Goal: Task Accomplishment & Management: Use online tool/utility

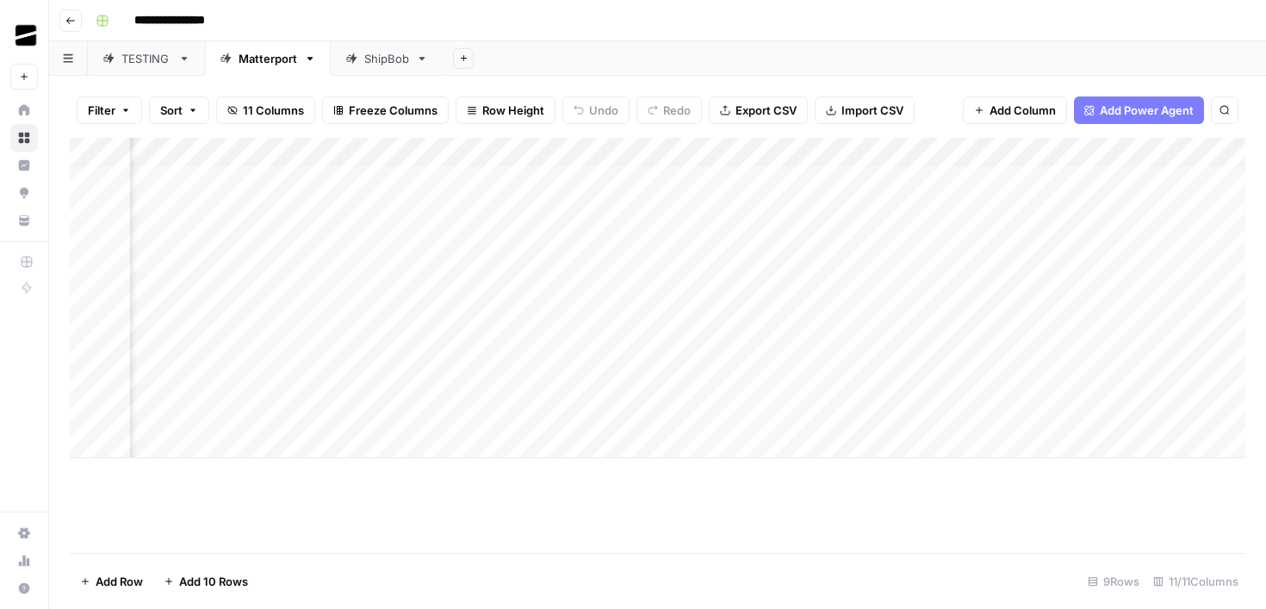
scroll to position [0, 732]
click at [955, 209] on div "Add Column" at bounding box center [658, 298] width 1176 height 320
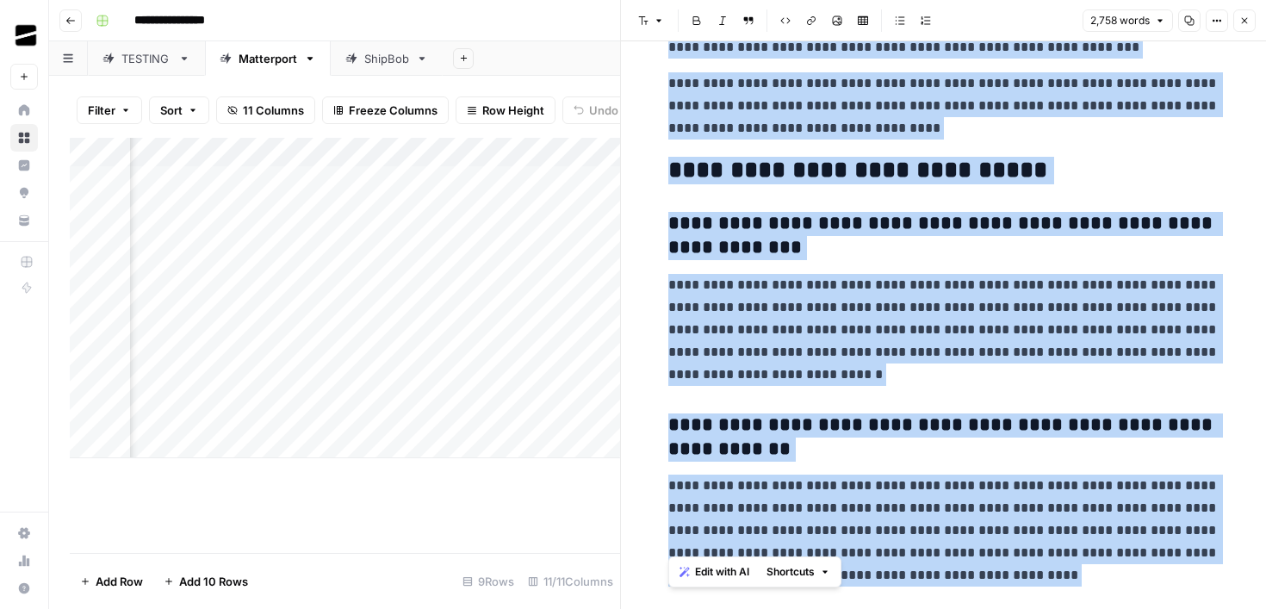
scroll to position [8037, 0]
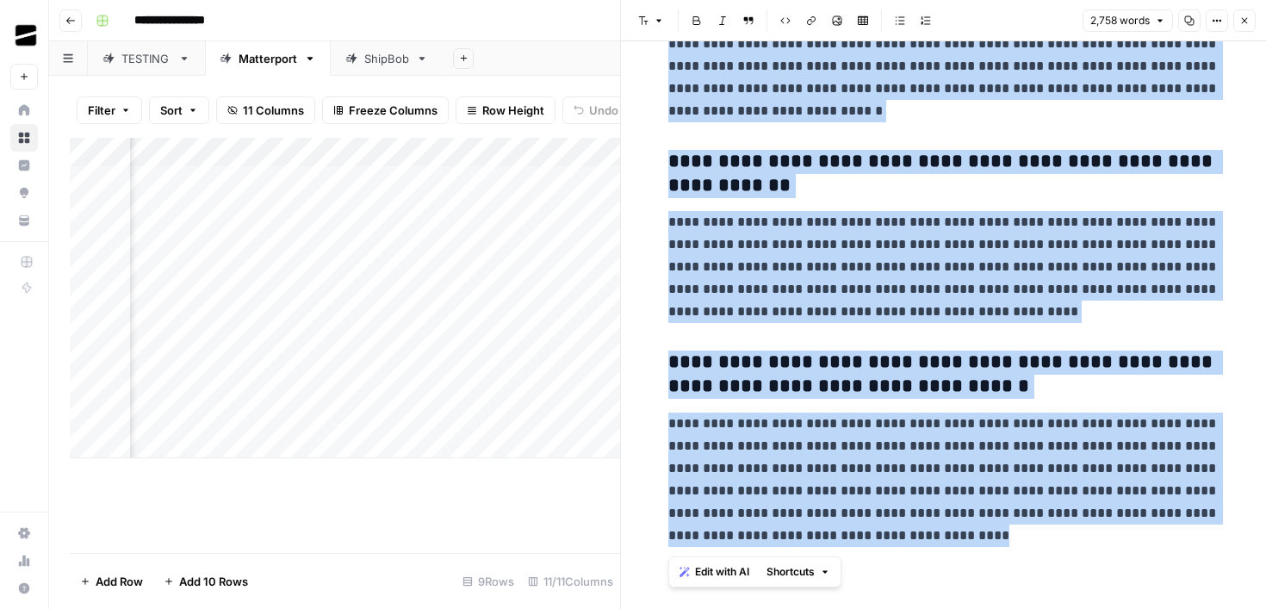
drag, startPoint x: 664, startPoint y: 83, endPoint x: 1016, endPoint y: 550, distance: 585.4
copy div "**********"
click at [1242, 23] on icon "button" at bounding box center [1244, 21] width 10 height 10
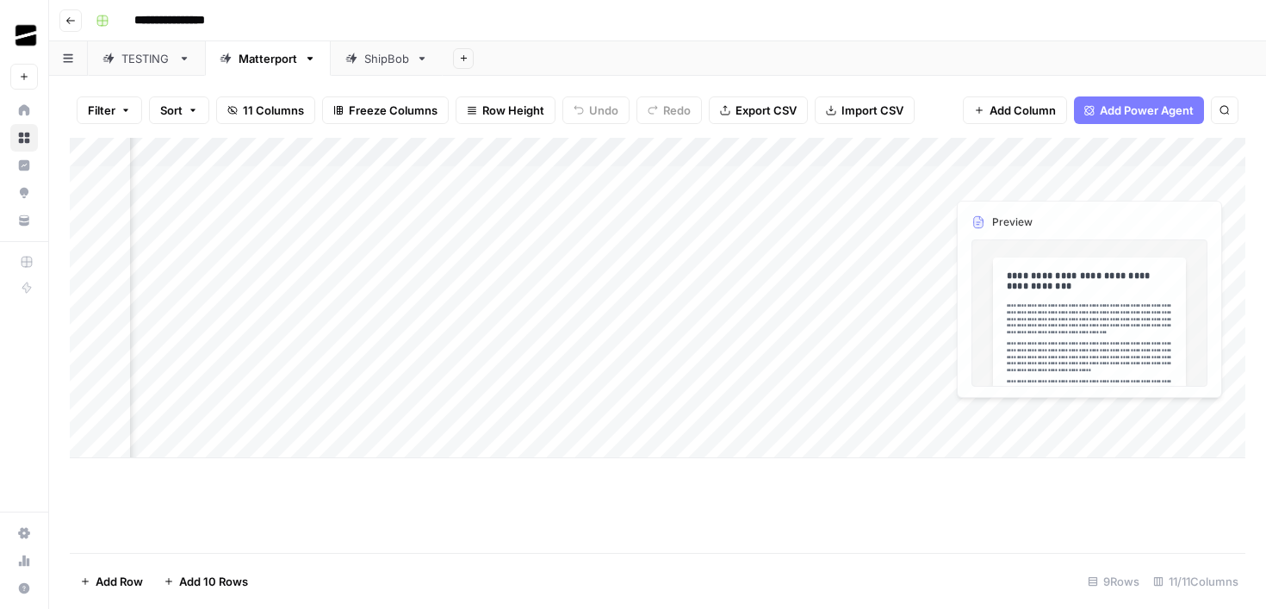
scroll to position [0, 810]
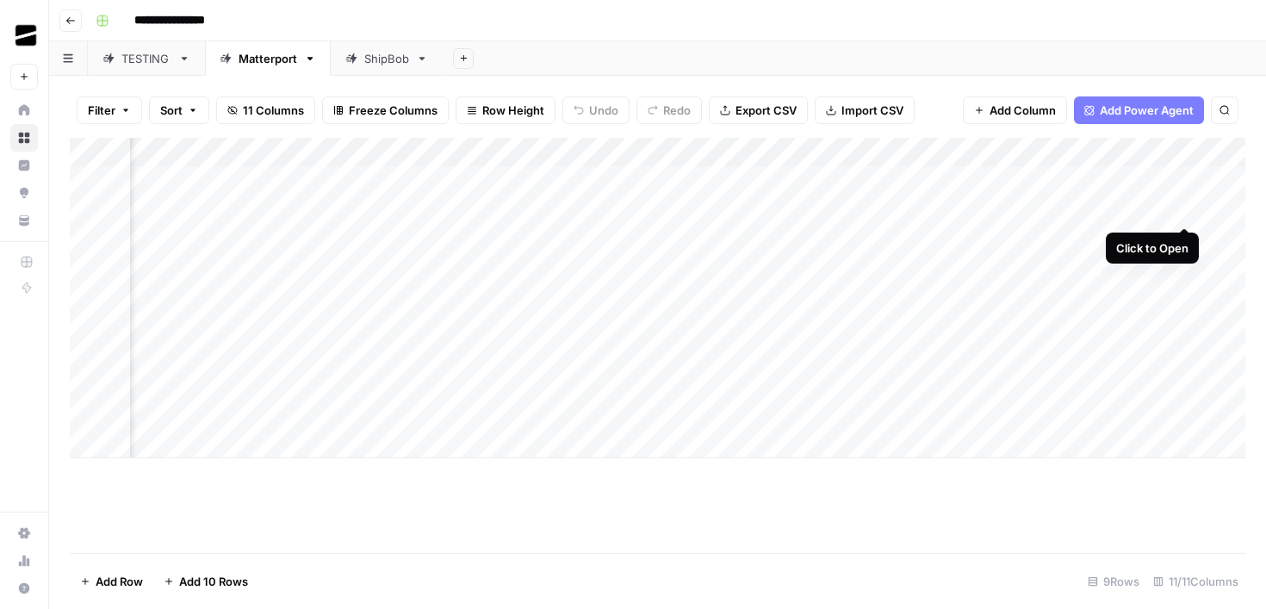
click at [1185, 209] on div "Add Column" at bounding box center [658, 298] width 1176 height 320
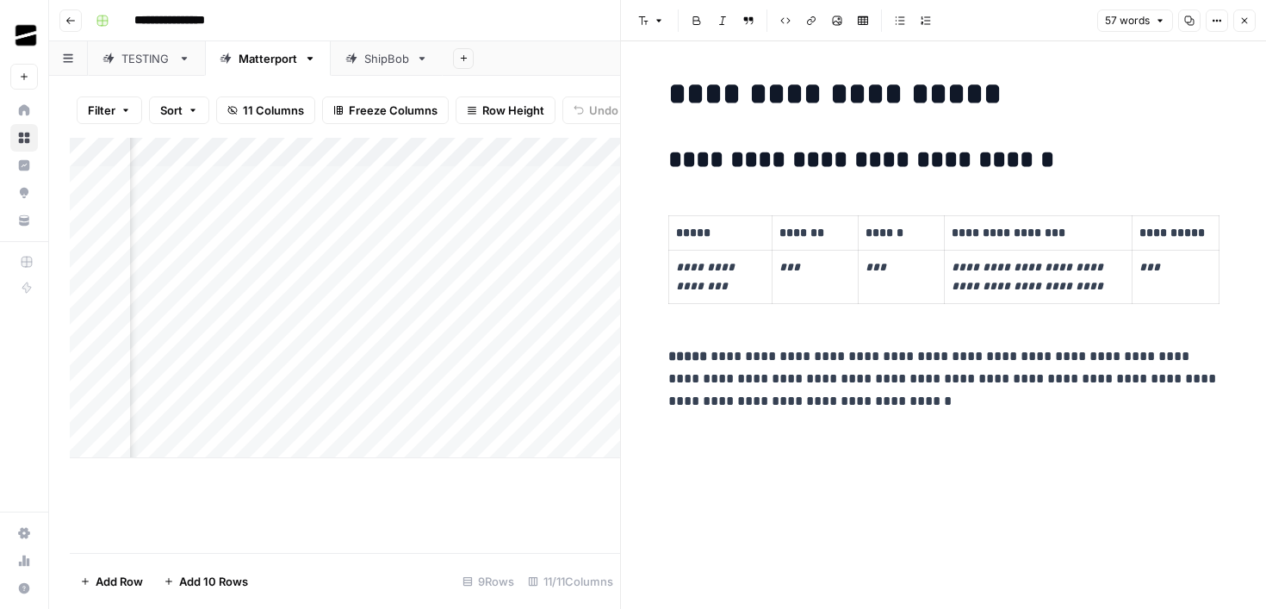
click at [1250, 11] on button "Close" at bounding box center [1244, 20] width 22 height 22
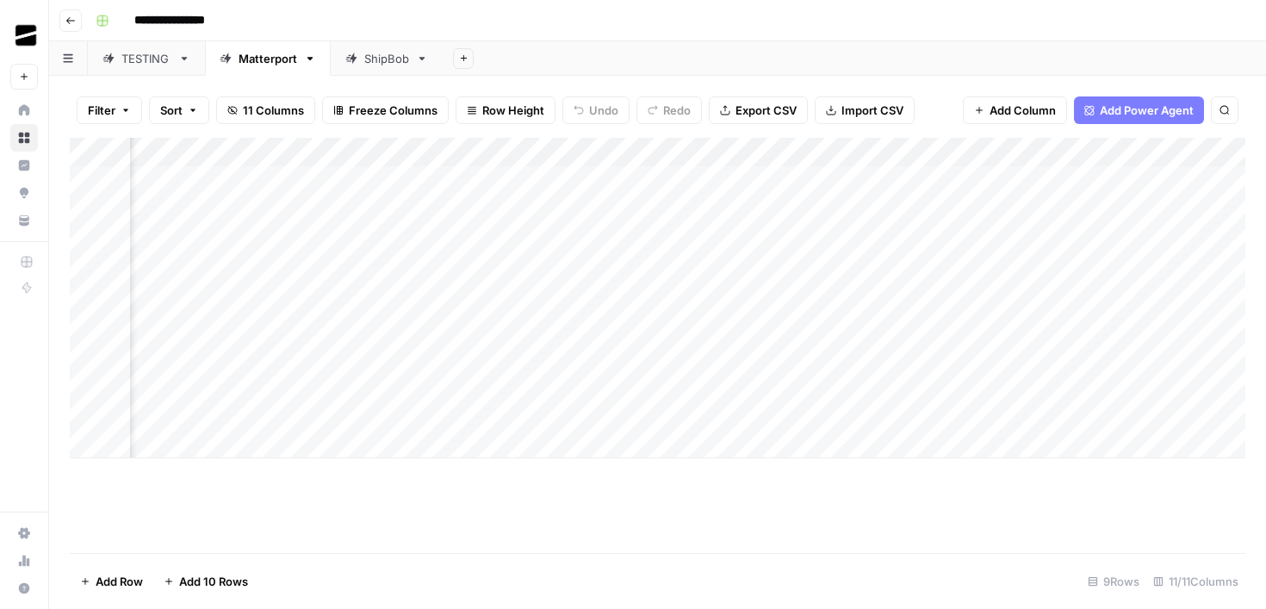
click at [1191, 180] on div "Add Column" at bounding box center [658, 298] width 1176 height 320
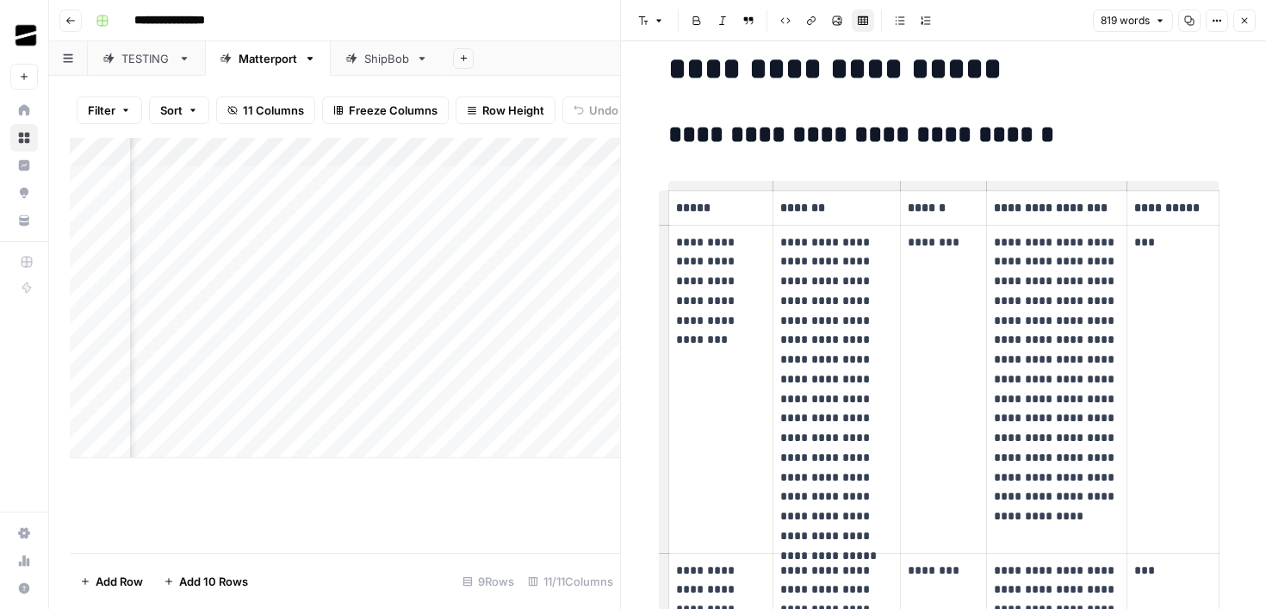
scroll to position [27, 0]
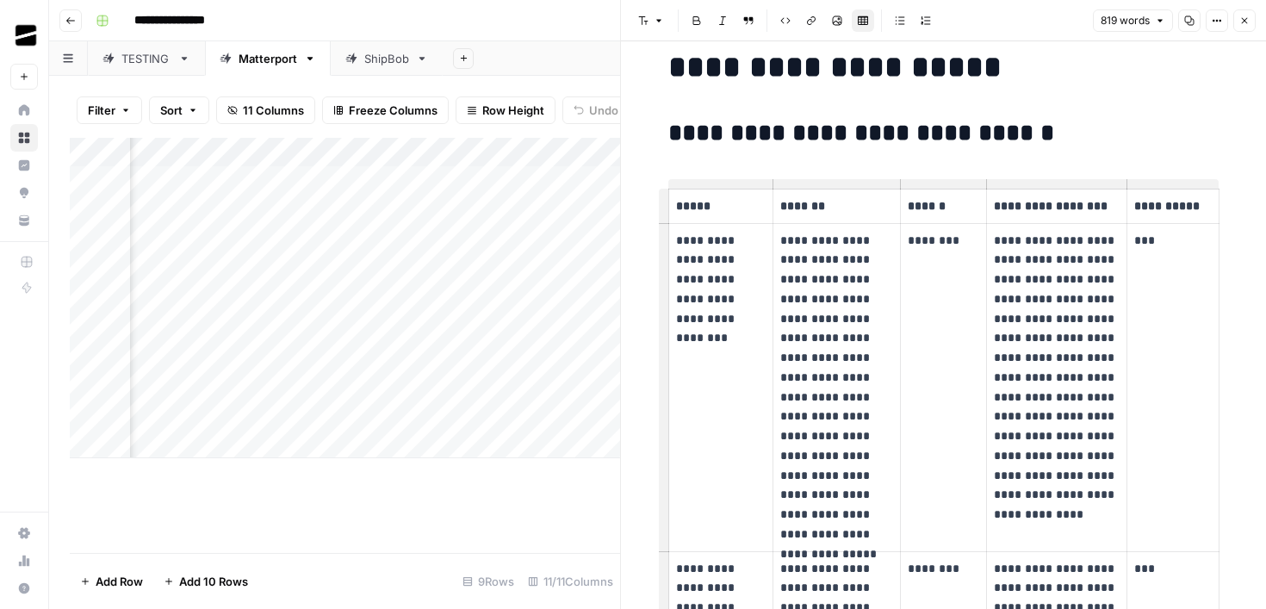
click at [317, 301] on div "Add Column" at bounding box center [345, 298] width 550 height 320
click at [1248, 23] on icon "button" at bounding box center [1244, 21] width 10 height 10
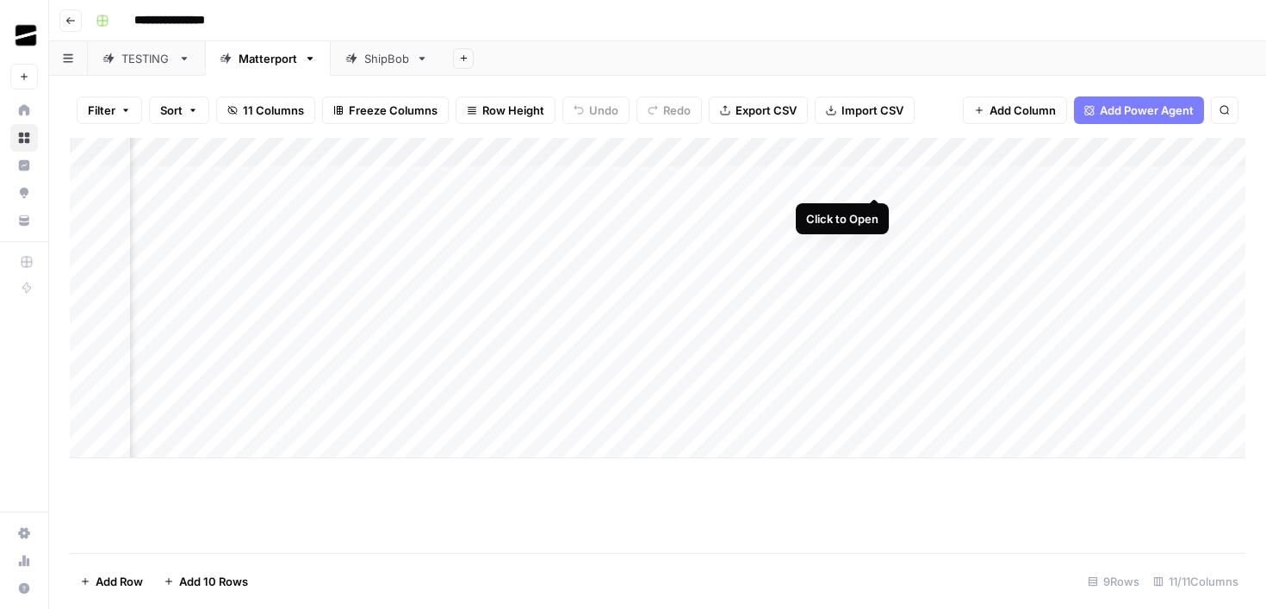
click at [875, 183] on div "Add Column" at bounding box center [658, 298] width 1176 height 320
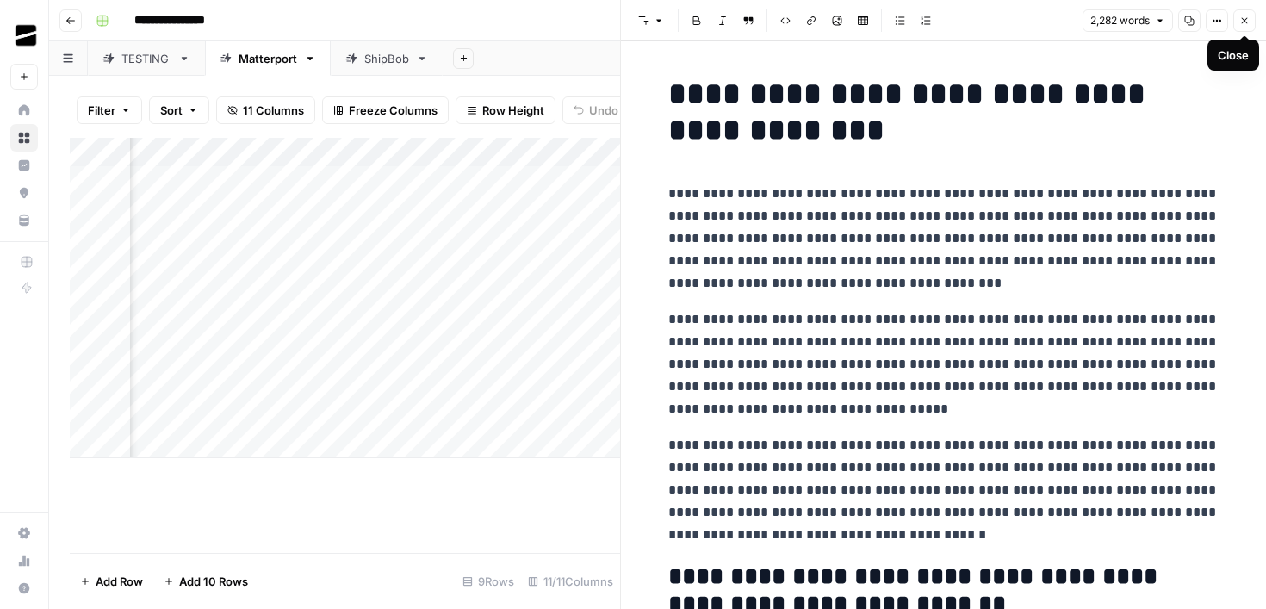
click at [1247, 19] on icon "button" at bounding box center [1244, 21] width 10 height 10
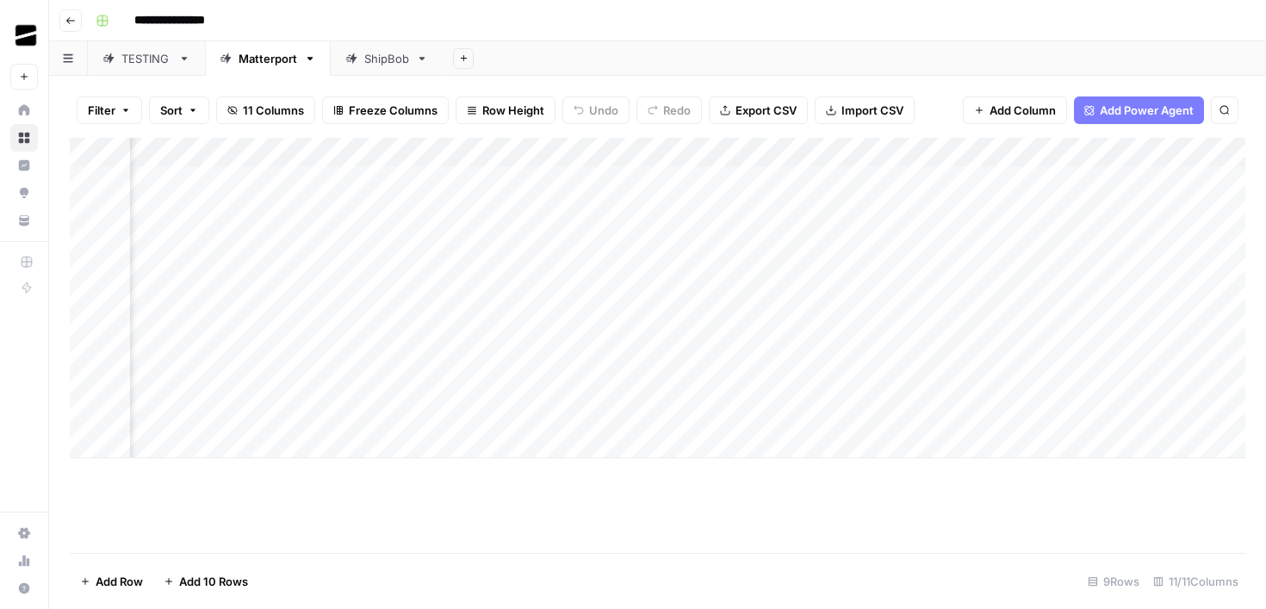
click at [877, 240] on div "Add Column" at bounding box center [658, 298] width 1176 height 320
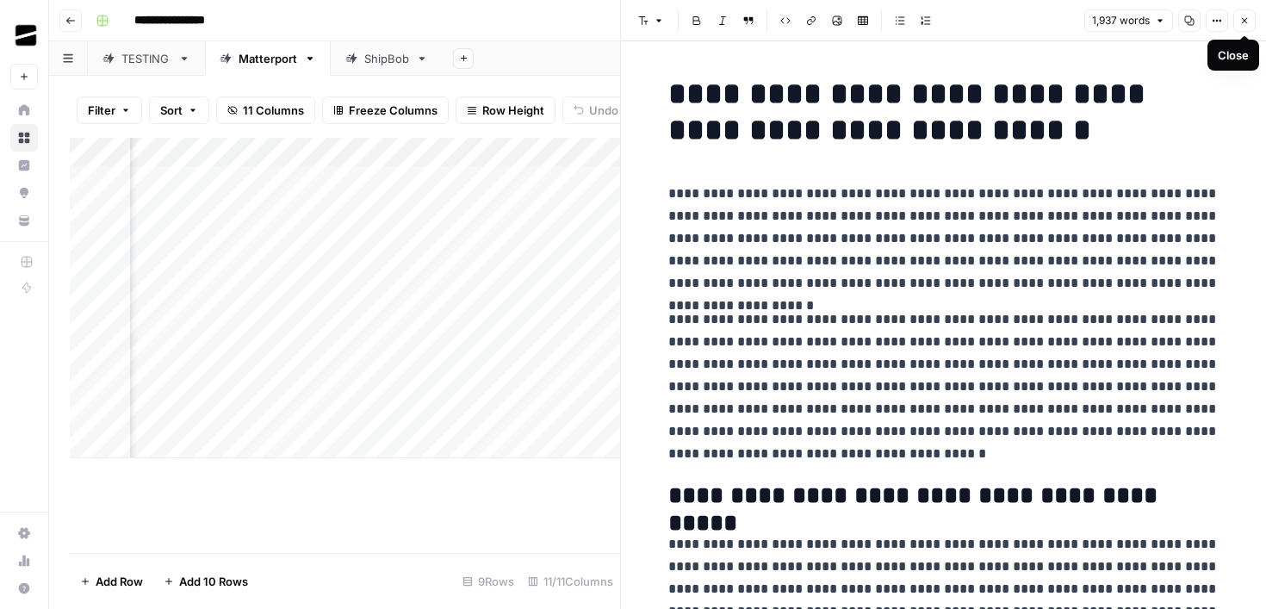
click at [1244, 22] on icon "button" at bounding box center [1244, 21] width 10 height 10
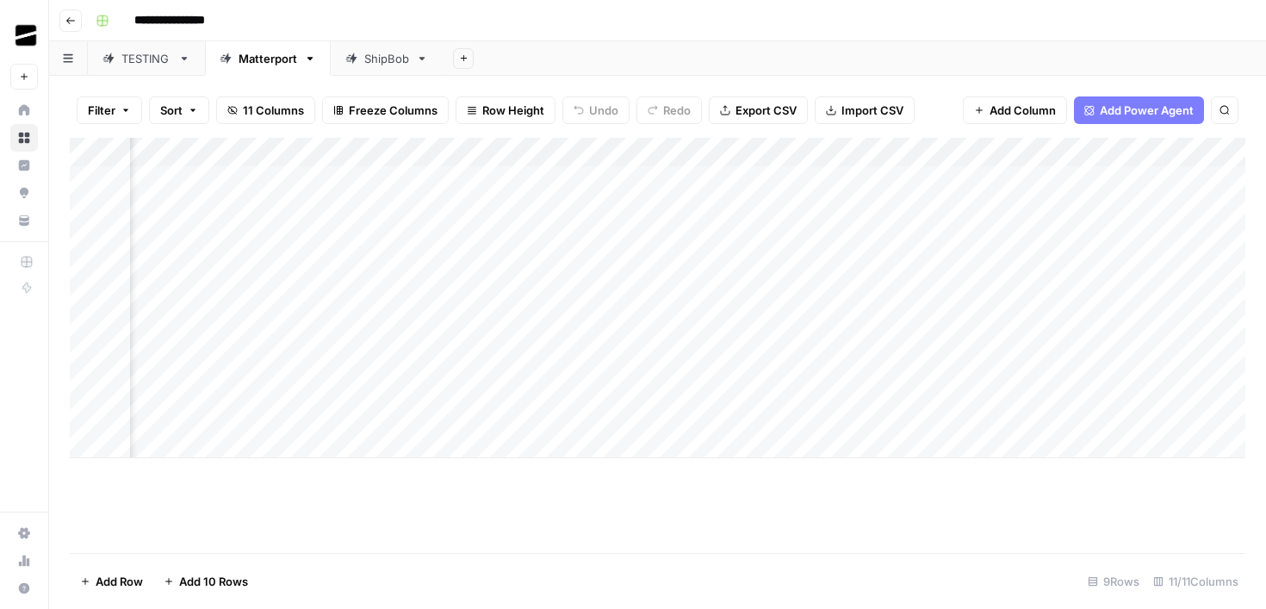
click at [1008, 239] on div "Add Column" at bounding box center [658, 298] width 1176 height 320
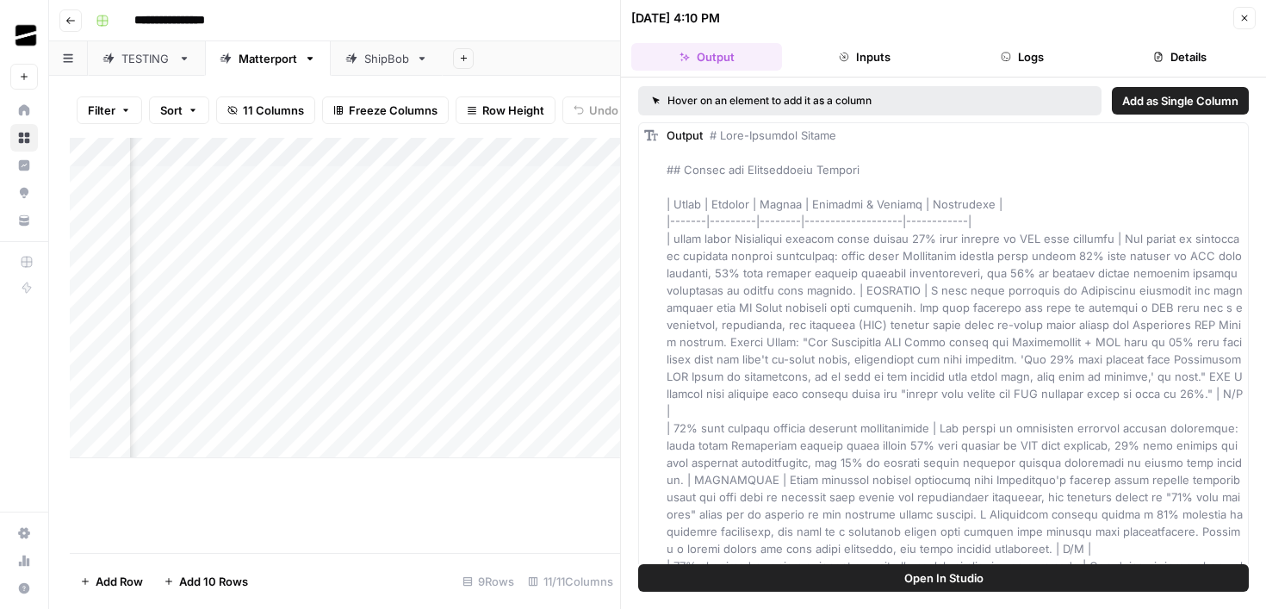
click at [1241, 15] on icon "button" at bounding box center [1244, 18] width 10 height 10
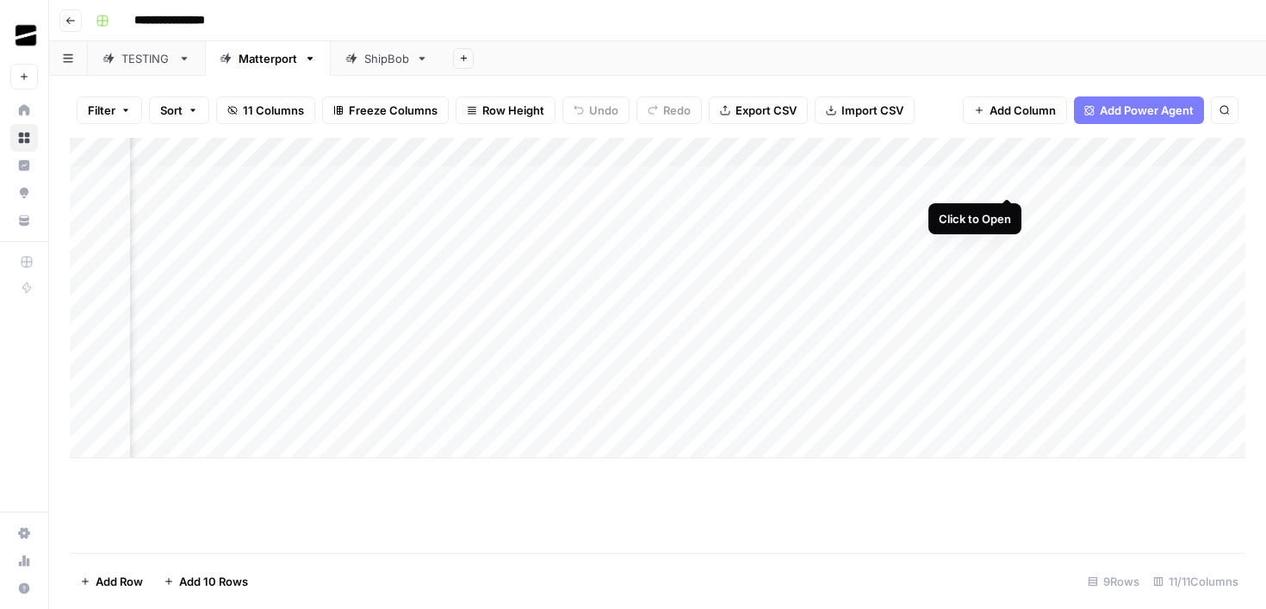
click at [1011, 177] on div "Add Column" at bounding box center [658, 298] width 1176 height 320
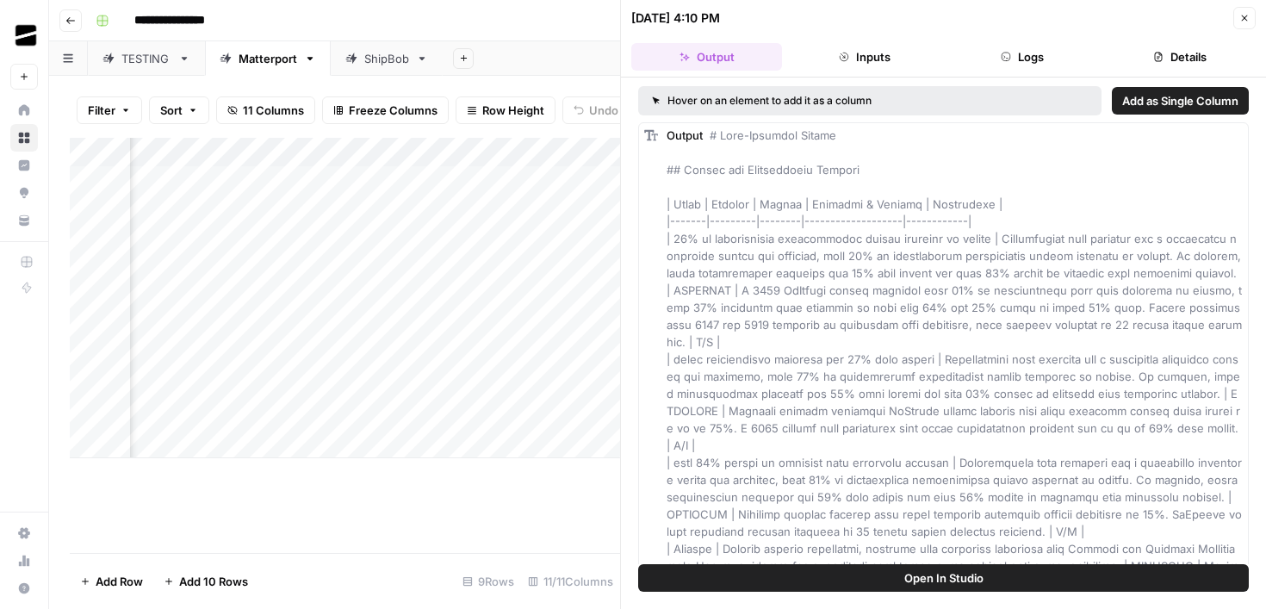
click at [1239, 25] on button "Close" at bounding box center [1244, 18] width 22 height 22
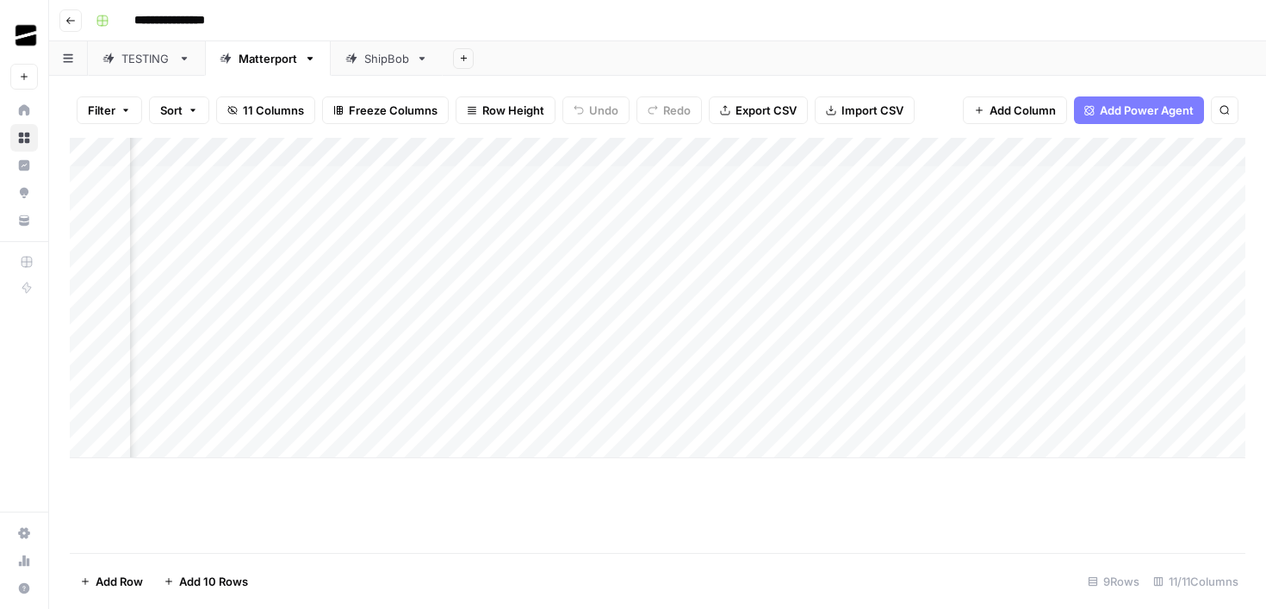
scroll to position [0, 896]
click at [1095, 181] on div "Add Column" at bounding box center [658, 298] width 1176 height 320
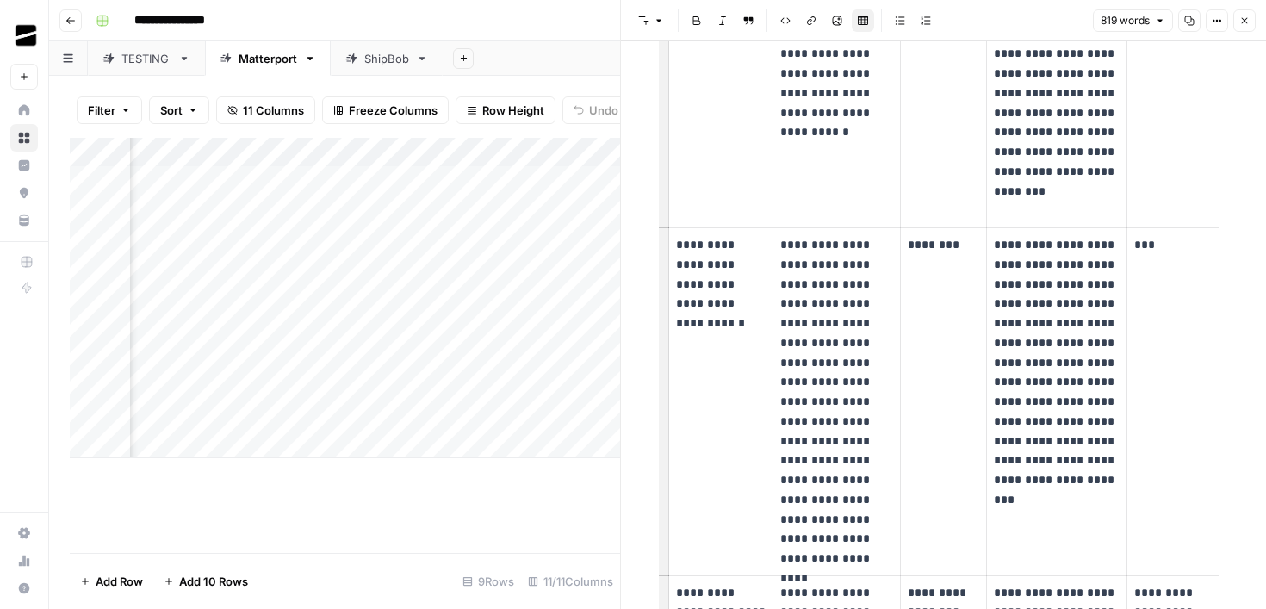
scroll to position [1703, 0]
click at [1236, 18] on button "Close" at bounding box center [1244, 20] width 22 height 22
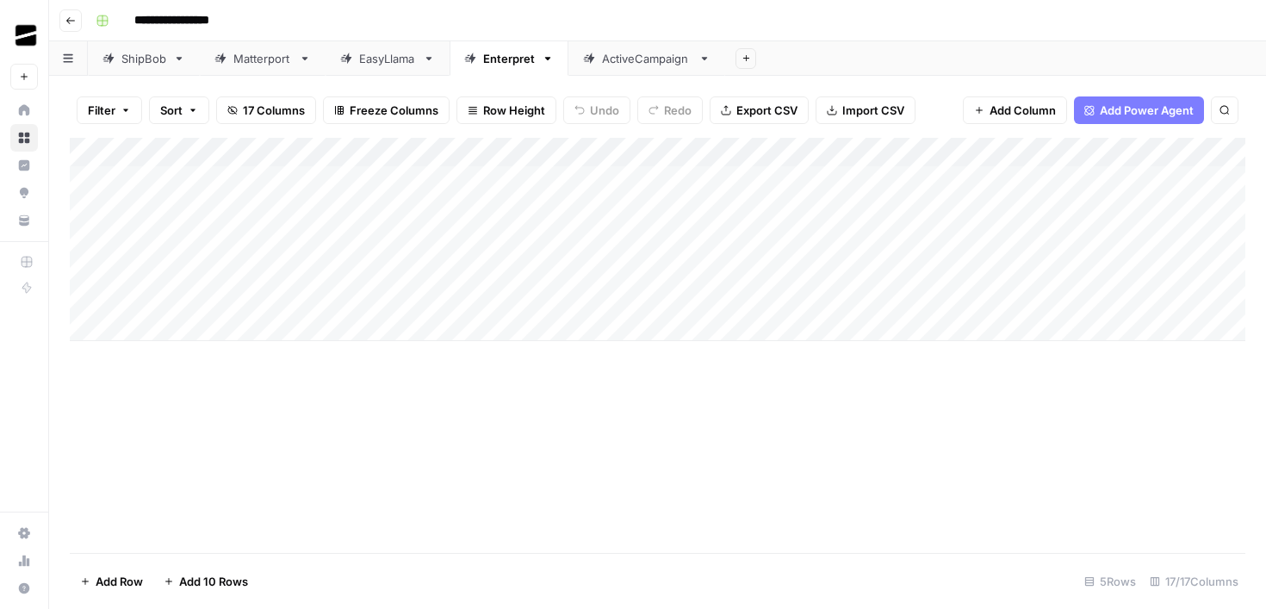
click at [590, 60] on icon at bounding box center [588, 58] width 11 height 11
